Goal: Task Accomplishment & Management: Use online tool/utility

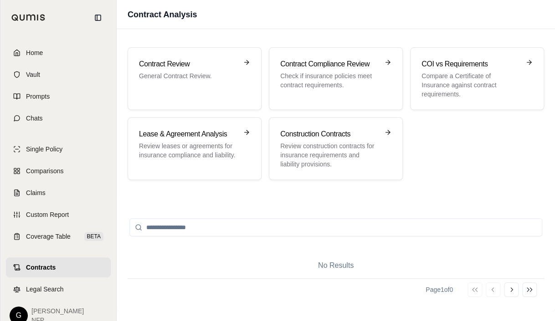
scroll to position [11, 0]
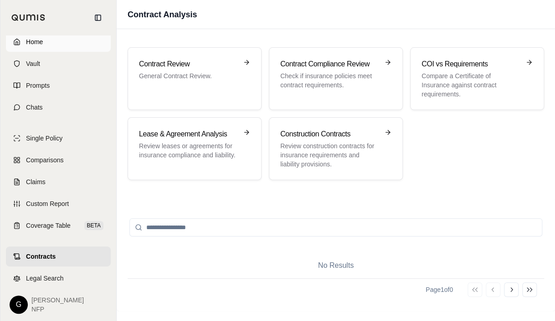
click at [37, 42] on span "Home" at bounding box center [34, 41] width 17 height 9
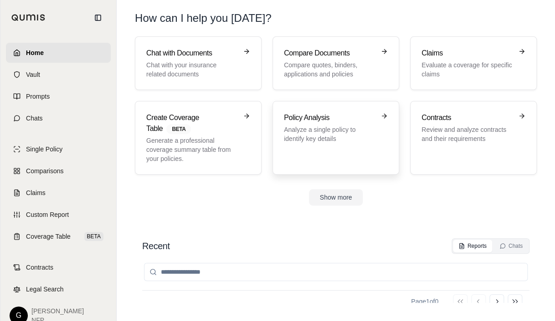
click at [338, 115] on h3 "Policy Analysis" at bounding box center [329, 117] width 91 height 11
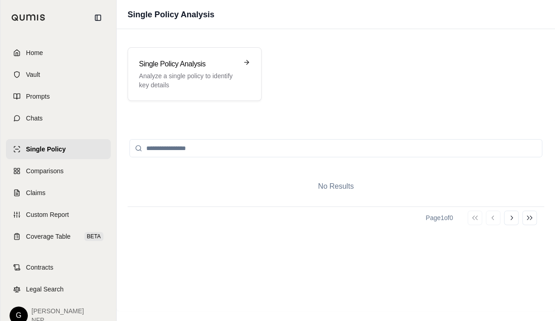
click at [186, 143] on input "search" at bounding box center [335, 148] width 413 height 18
click at [200, 82] on p "Analyze a single policy to identify key details" at bounding box center [188, 80] width 98 height 18
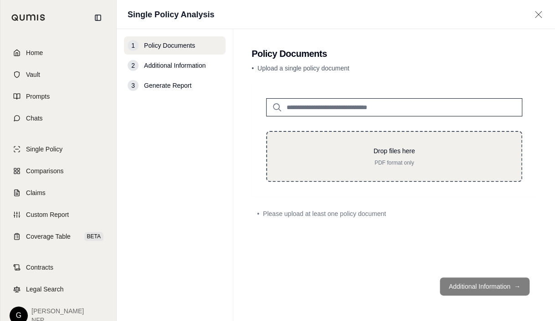
click at [378, 162] on p "PDF format only" at bounding box center [393, 162] width 225 height 7
click at [390, 162] on p "PDF format only" at bounding box center [393, 162] width 225 height 7
type input "**********"
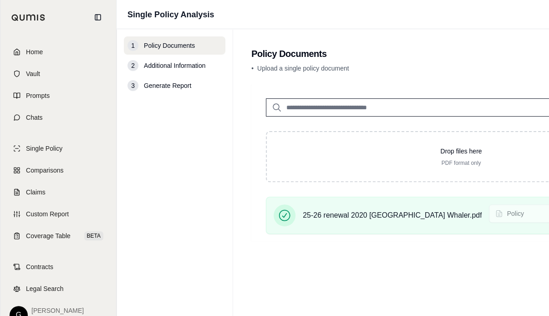
click at [185, 66] on span "Additional Information" at bounding box center [174, 65] width 61 height 9
click at [189, 64] on span "Additional Information" at bounding box center [174, 65] width 61 height 9
click at [179, 68] on span "Additional Information" at bounding box center [174, 65] width 61 height 9
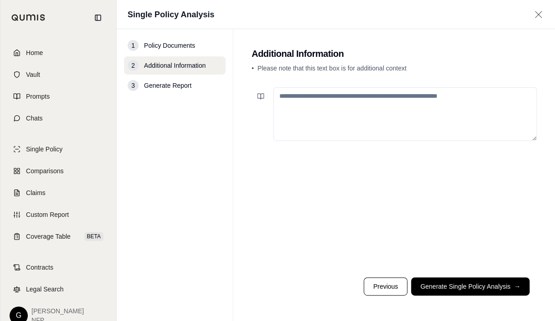
drag, startPoint x: 348, startPoint y: 115, endPoint x: 353, endPoint y: 123, distance: 9.6
click at [348, 117] on textarea at bounding box center [404, 114] width 263 height 54
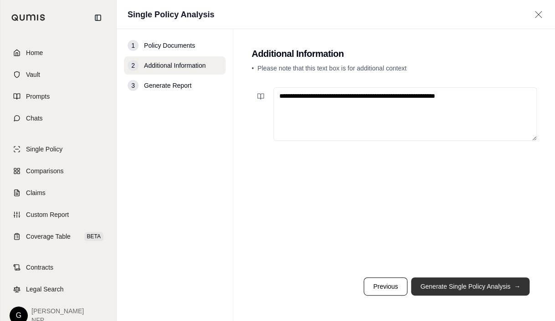
type textarea "**********"
click at [456, 292] on button "Generate Single Policy Analysis →" at bounding box center [470, 287] width 118 height 18
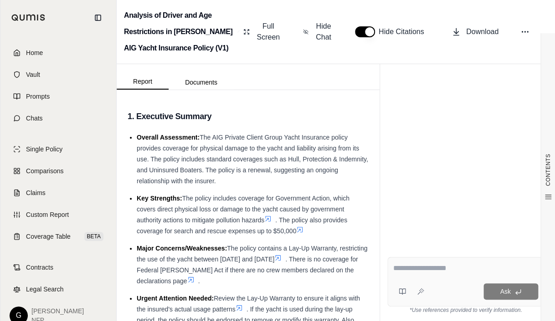
scroll to position [15, 0]
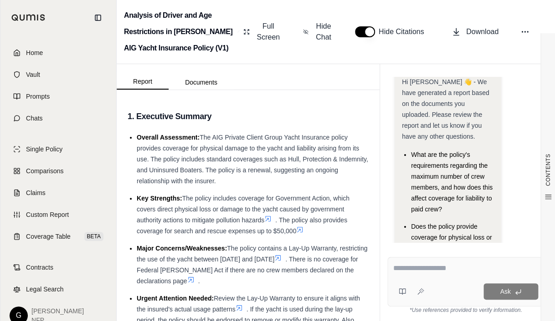
click at [281, 259] on icon at bounding box center [277, 258] width 7 height 7
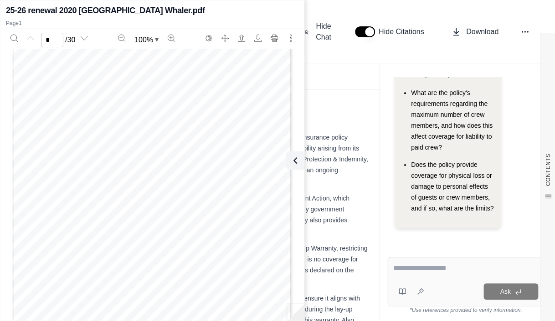
scroll to position [170, 0]
click at [186, 160] on div "Page 1" at bounding box center [152, 60] width 280 height 362
type input "*"
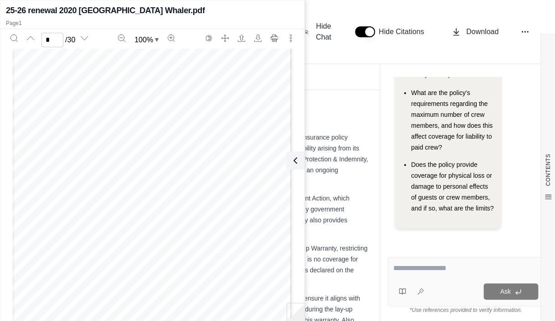
click at [473, 205] on span "Does the policy provide coverage for physical loss or damage to personal effect…" at bounding box center [452, 186] width 82 height 51
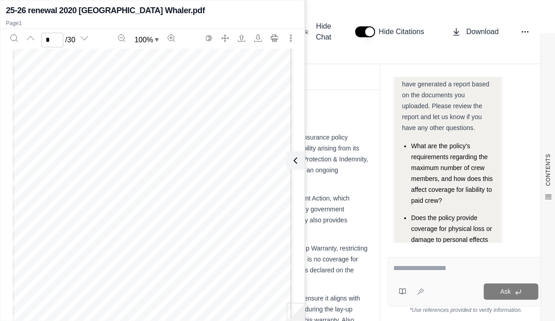
scroll to position [0, 0]
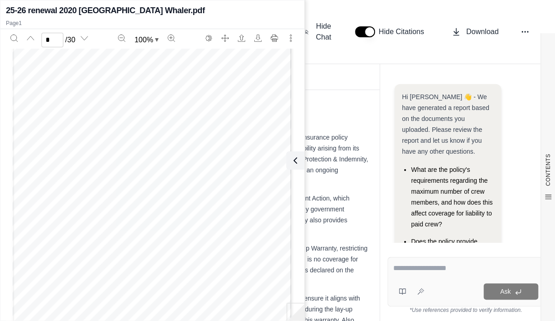
click at [325, 199] on span "The policy includes coverage for Government Action, which covers direct physica…" at bounding box center [243, 209] width 213 height 29
click at [297, 160] on icon at bounding box center [293, 160] width 11 height 11
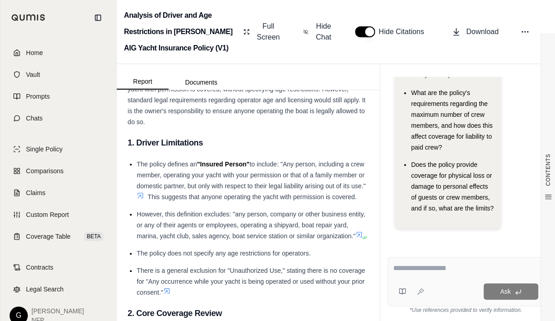
scroll to position [340, 0]
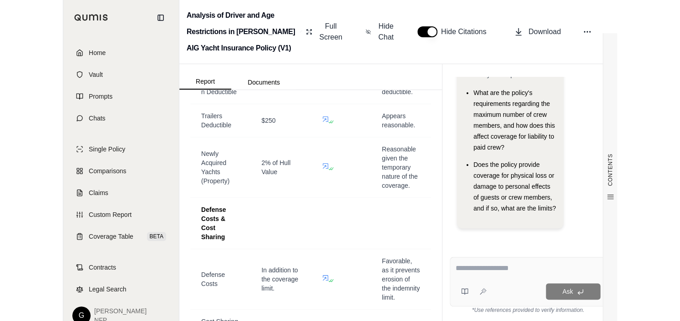
scroll to position [2465, 0]
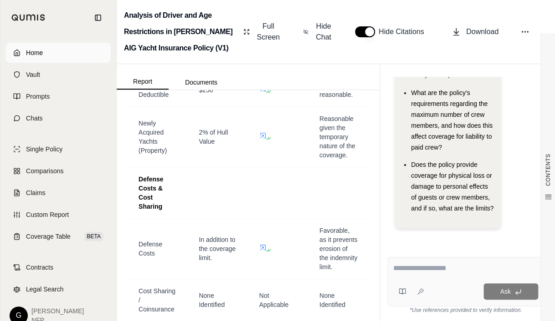
click at [49, 59] on link "Home" at bounding box center [58, 53] width 105 height 20
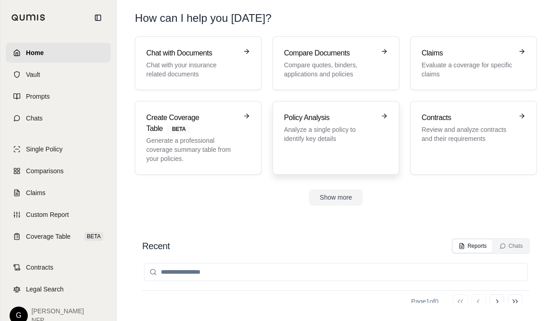
click at [308, 122] on h3 "Policy Analysis" at bounding box center [329, 117] width 91 height 11
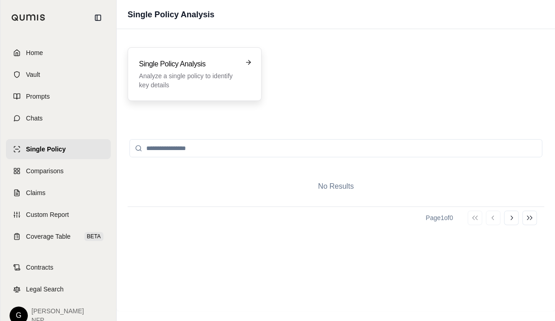
click at [228, 82] on p "Analyze a single policy to identify key details" at bounding box center [188, 80] width 98 height 18
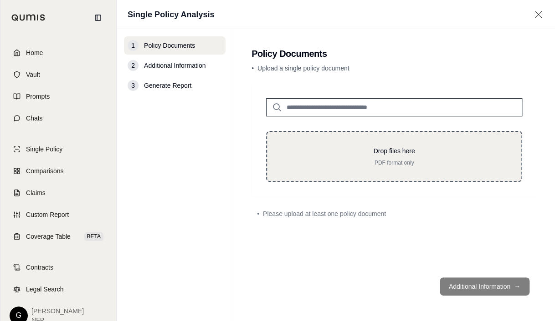
click at [390, 149] on p "Drop files here" at bounding box center [393, 151] width 225 height 9
type input "**********"
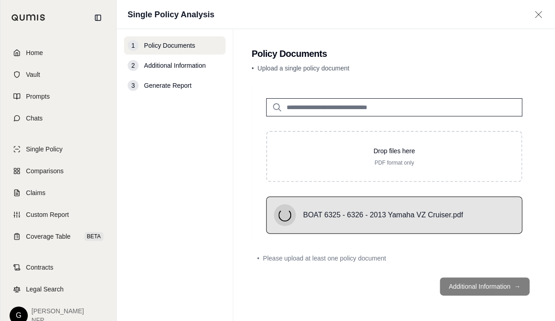
click at [465, 282] on footer "Additional Information →" at bounding box center [393, 286] width 285 height 33
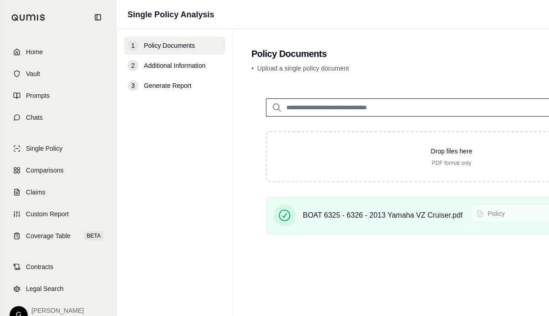
click at [172, 67] on span "Additional Information" at bounding box center [174, 65] width 61 height 9
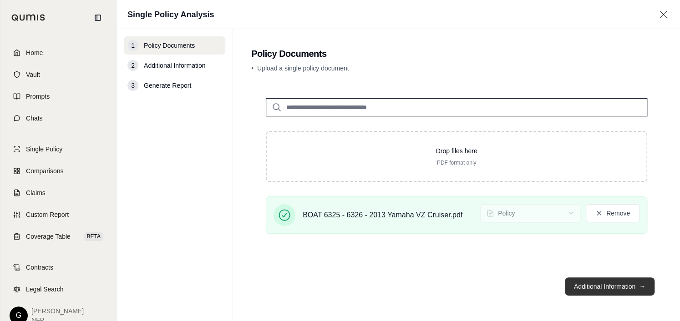
click at [554, 287] on button "Additional Information →" at bounding box center [610, 287] width 90 height 18
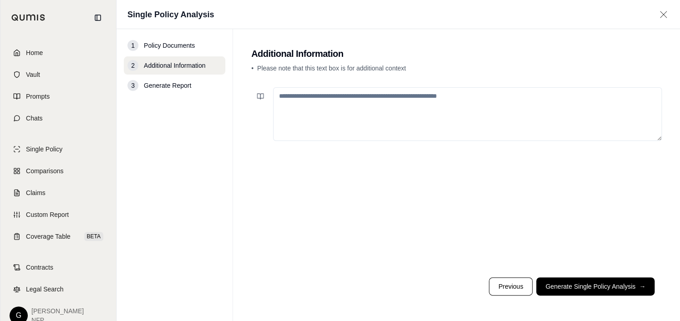
drag, startPoint x: 356, startPoint y: 120, endPoint x: 356, endPoint y: 113, distance: 6.8
click at [356, 113] on textarea at bounding box center [467, 114] width 389 height 54
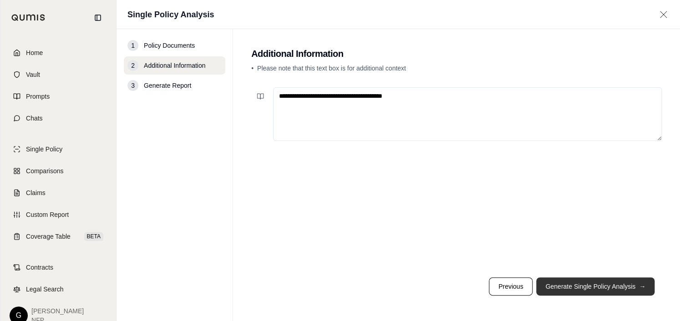
type textarea "**********"
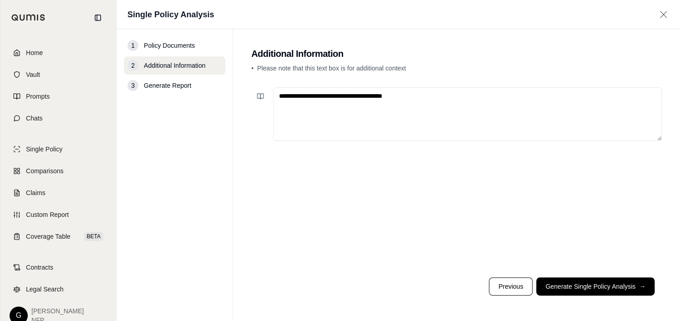
click at [554, 282] on button "Generate Single Policy Analysis →" at bounding box center [595, 287] width 118 height 18
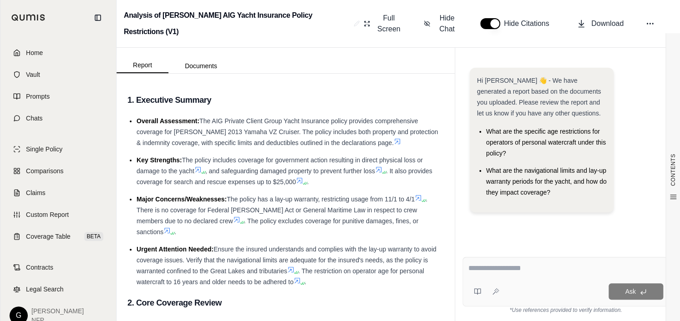
click at [534, 269] on textarea at bounding box center [566, 268] width 195 height 11
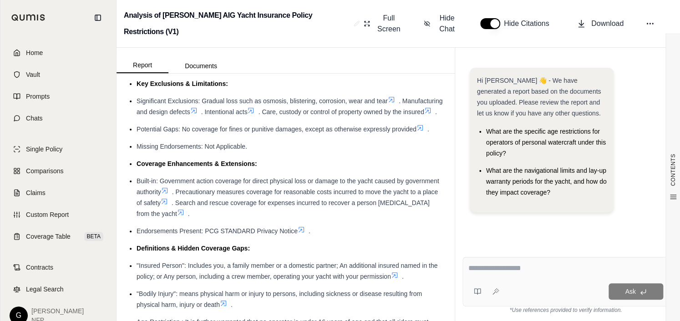
scroll to position [340, 0]
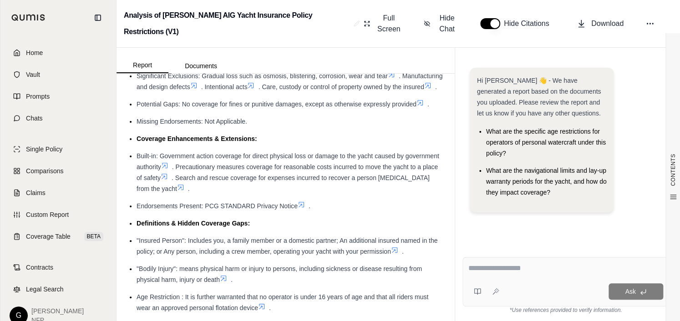
click at [488, 270] on textarea at bounding box center [566, 268] width 195 height 11
type textarea "**********"
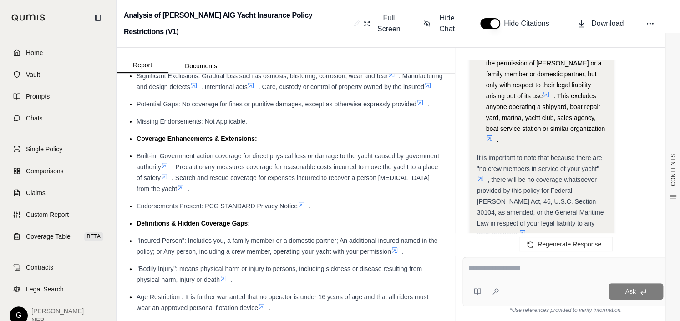
scroll to position [1419, 0]
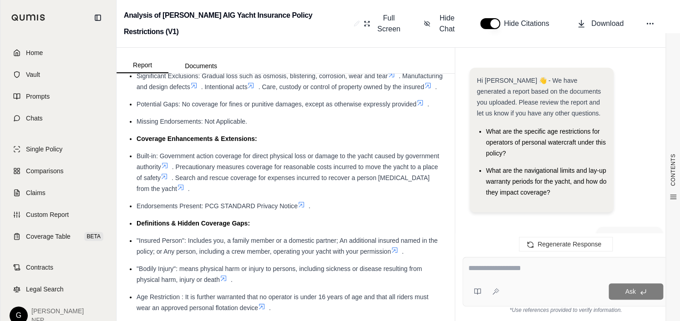
scroll to position [1514, 0]
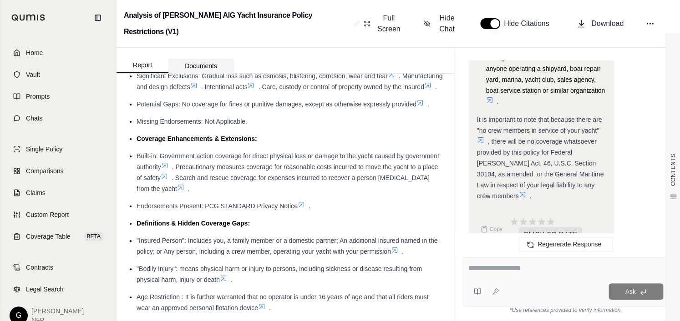
click at [209, 69] on button "Documents" at bounding box center [200, 66] width 65 height 15
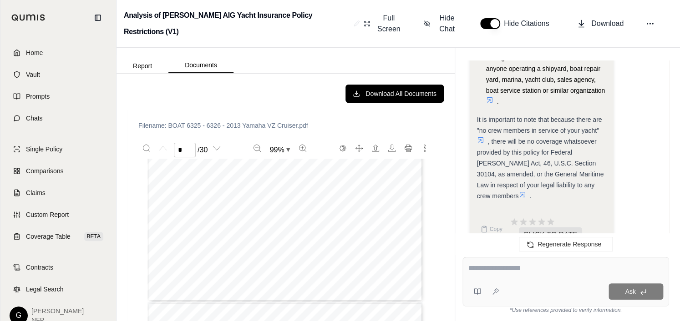
scroll to position [255, 0]
type input "*"
click at [67, 56] on link "Home" at bounding box center [58, 53] width 105 height 20
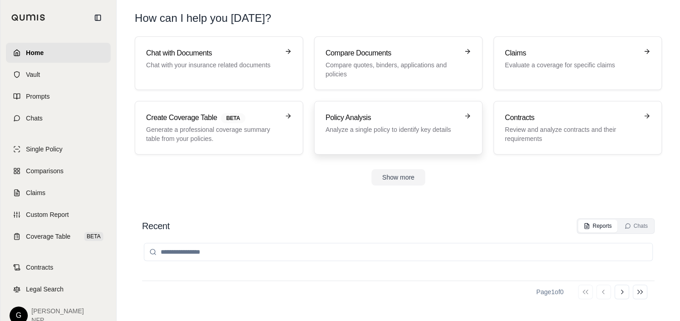
click at [439, 122] on h3 "Policy Analysis" at bounding box center [392, 117] width 133 height 11
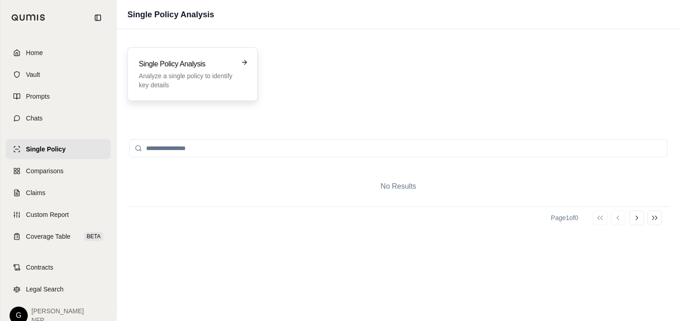
click at [190, 80] on p "Analyze a single policy to identify key details" at bounding box center [186, 80] width 95 height 18
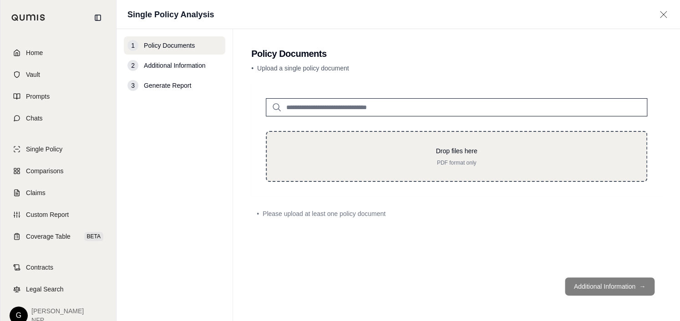
click at [469, 150] on p "Drop files here" at bounding box center [456, 151] width 351 height 9
type input "**********"
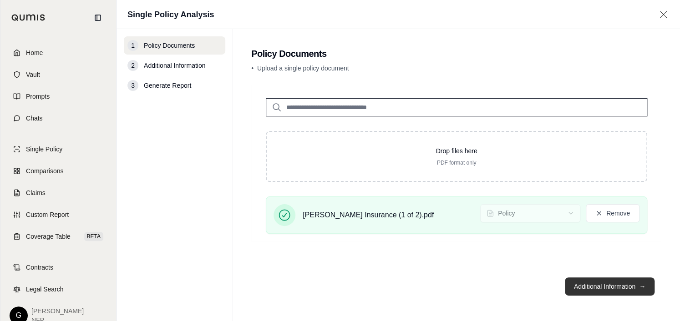
click at [554, 282] on button "Additional Information →" at bounding box center [610, 287] width 90 height 18
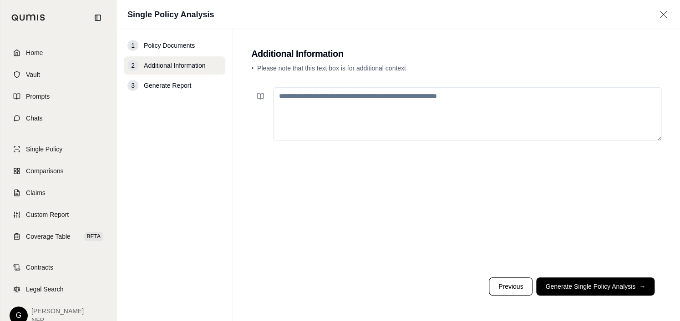
drag, startPoint x: 323, startPoint y: 110, endPoint x: 338, endPoint y: 113, distance: 15.3
click at [328, 109] on textarea at bounding box center [467, 114] width 389 height 54
type textarea "*"
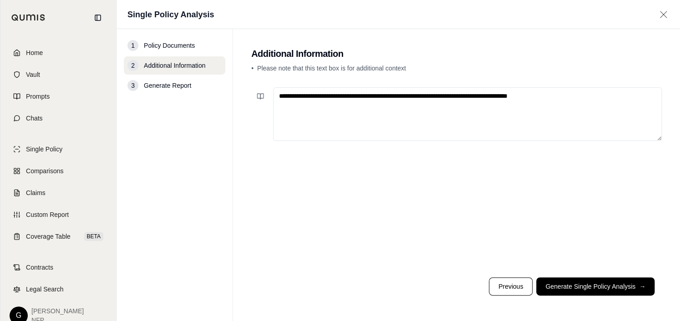
type textarea "**********"
click at [554, 296] on footer "Previous Generate Single Policy Analysis →" at bounding box center [456, 286] width 411 height 33
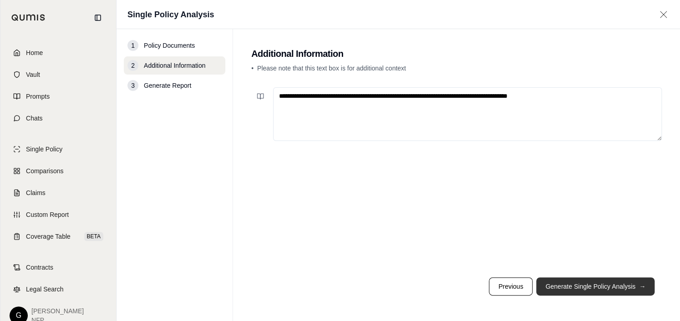
click at [554, 291] on button "Generate Single Policy Analysis →" at bounding box center [595, 287] width 118 height 18
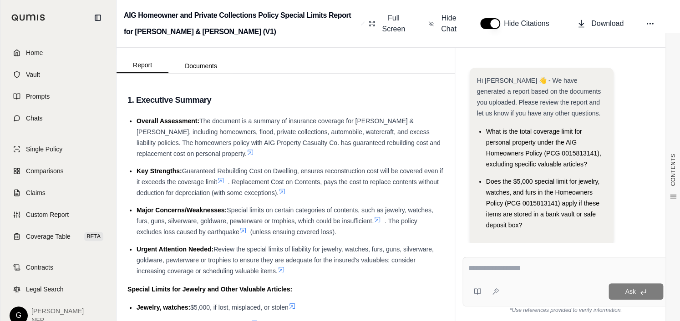
scroll to position [17, 0]
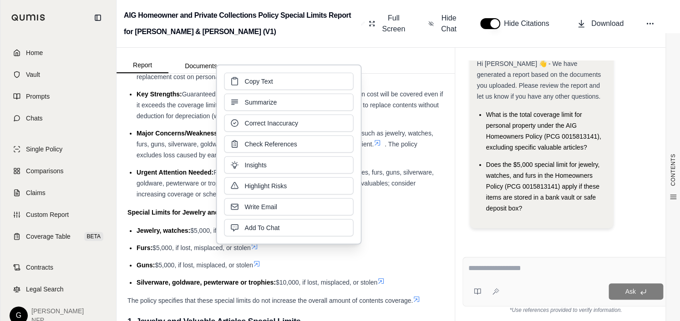
scroll to position [85, 0]
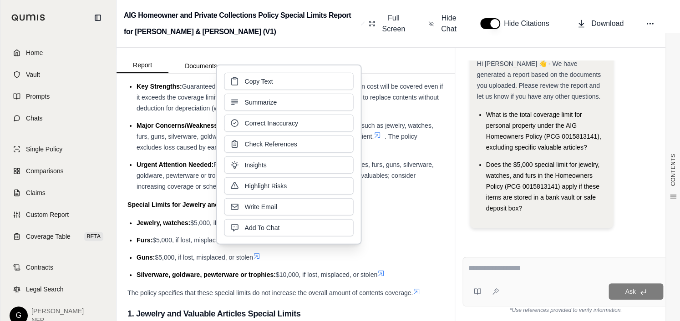
click at [412, 244] on li "Furs: $5,000, if lost, misplaced, or stolen" at bounding box center [290, 240] width 307 height 11
